Goal: Information Seeking & Learning: Learn about a topic

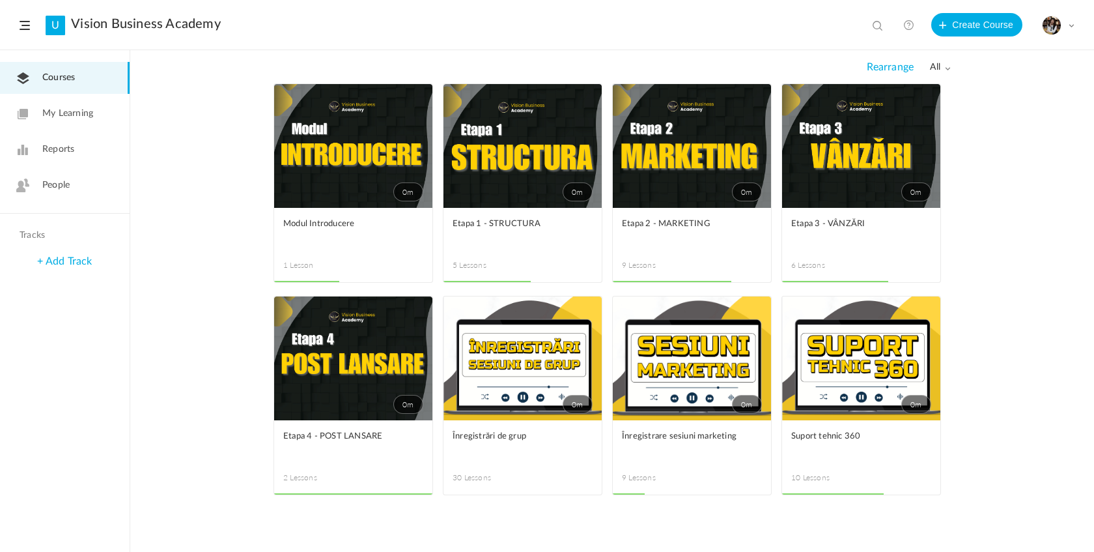
click at [712, 180] on link "0m" at bounding box center [692, 146] width 158 height 124
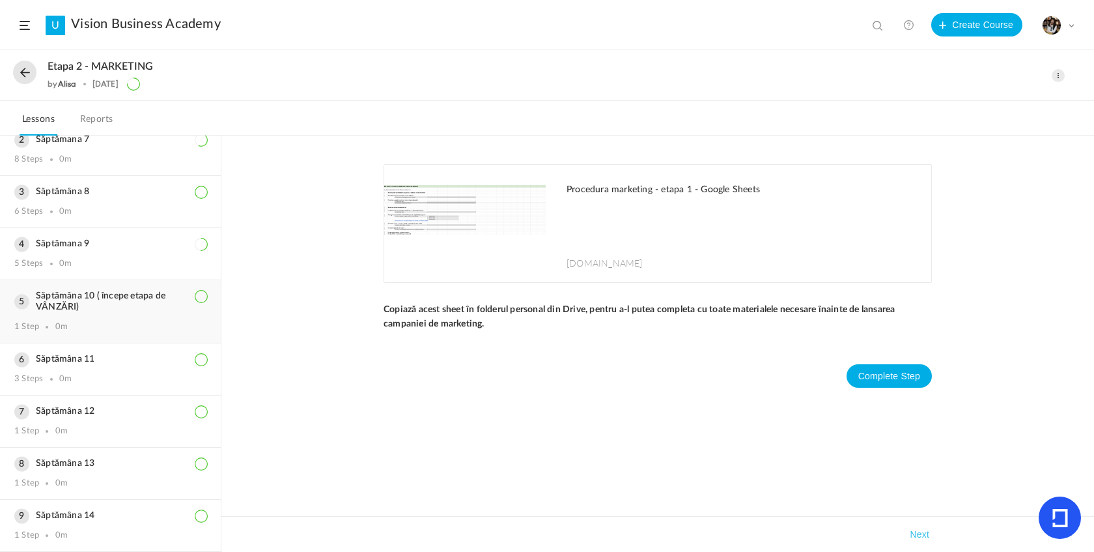
click at [98, 314] on div "Săptămâna 10 ( începe etapa de VÂNZĂRI) 1 Step 0m" at bounding box center [110, 311] width 221 height 63
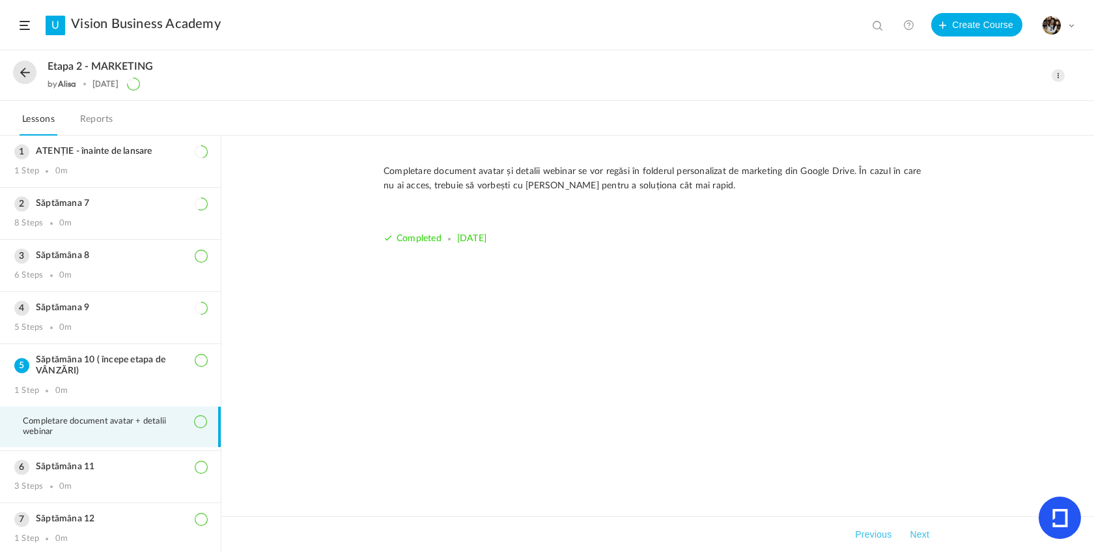
click at [21, 74] on button at bounding box center [24, 72] width 23 height 23
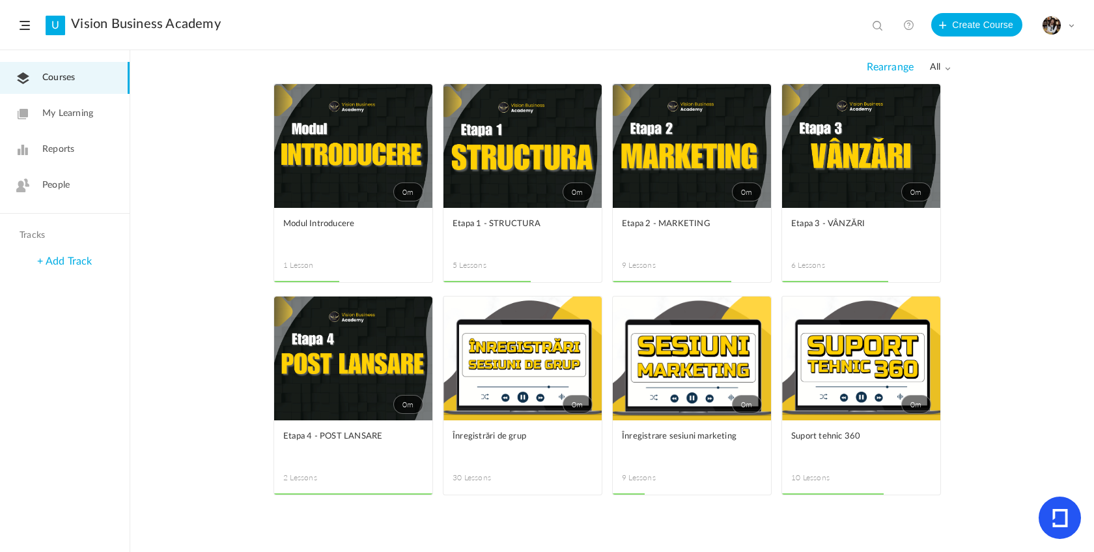
click at [545, 207] on link "0m" at bounding box center [523, 146] width 158 height 124
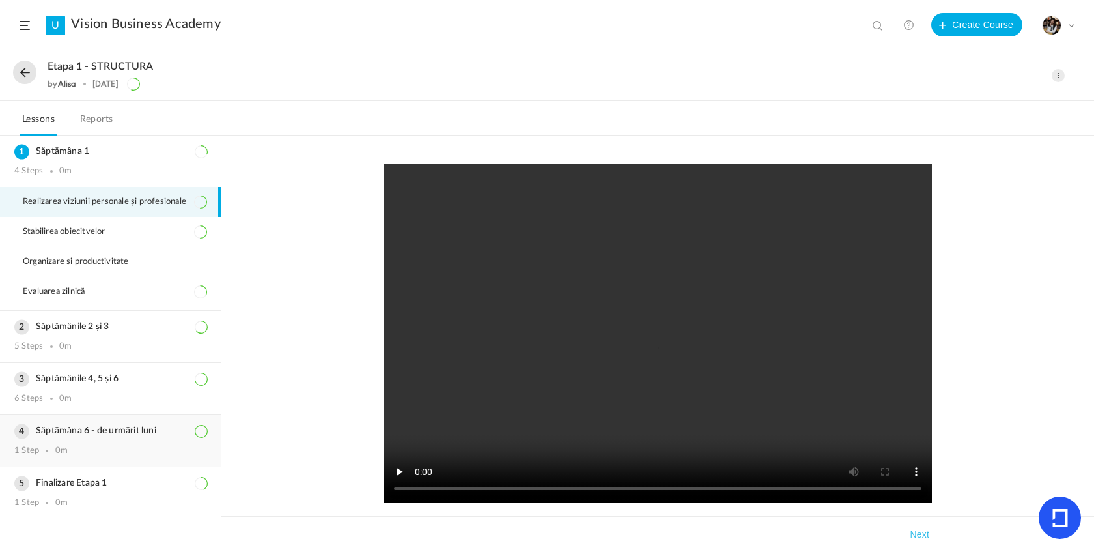
click at [149, 456] on div "1 Step 0m" at bounding box center [110, 451] width 192 height 10
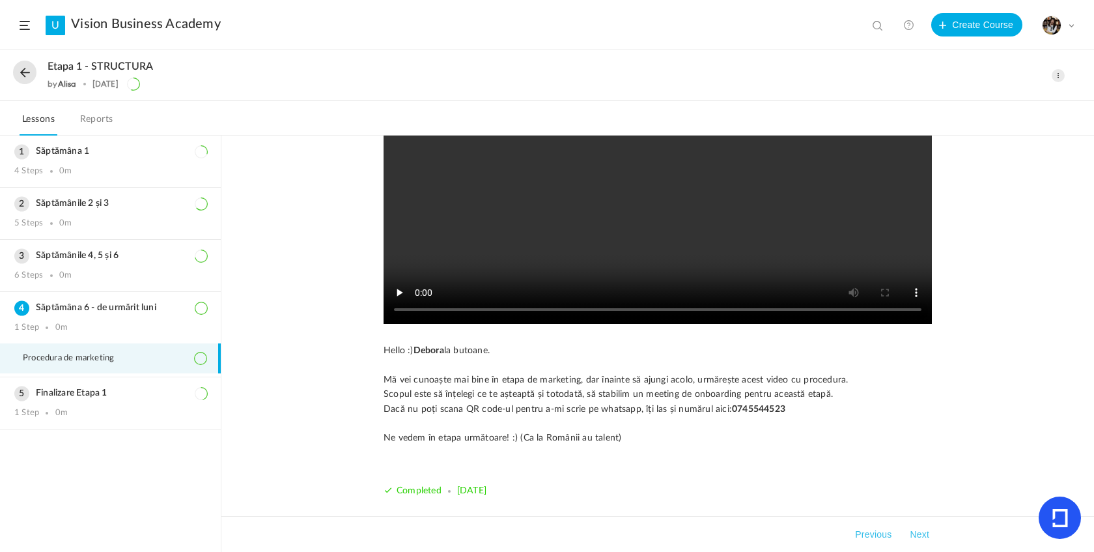
scroll to position [177, 0]
click at [778, 408] on strong "0745544523" at bounding box center [758, 410] width 53 height 9
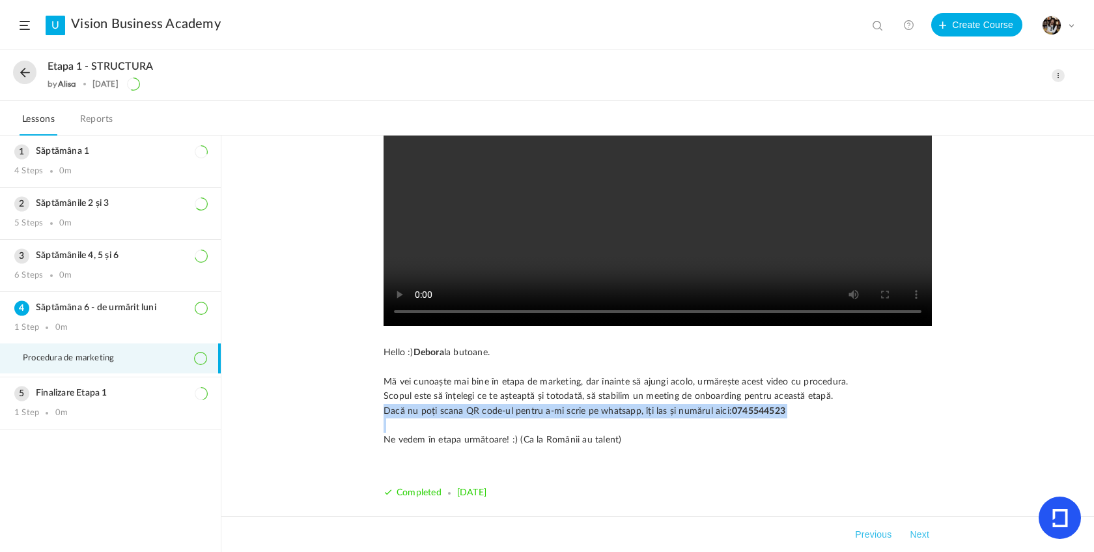
click at [778, 408] on strong "0745544523" at bounding box center [758, 410] width 53 height 9
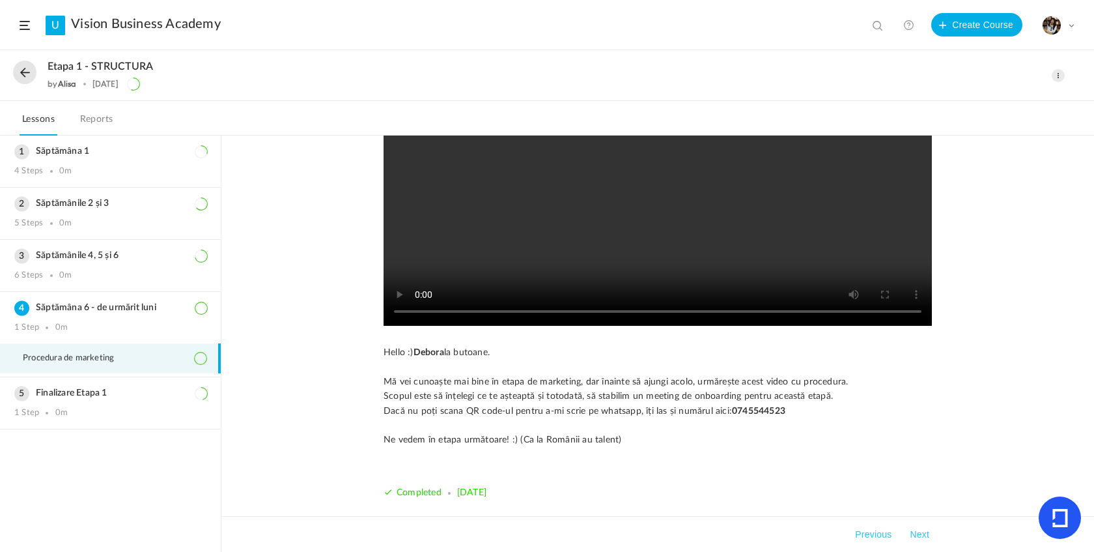
click at [743, 391] on p "Scopul este să înțelegi ce te așteaptă și totodată, să stabilim un meeting de o…" at bounding box center [658, 396] width 549 height 14
drag, startPoint x: 25, startPoint y: 317, endPoint x: 165, endPoint y: 326, distance: 141.0
click at [165, 326] on div "Săptămâna 6 - de urmărit luni 1 Step 0m" at bounding box center [110, 317] width 221 height 51
copy div "Săptămâna 6 - de urmărit luni"
